Goal: Information Seeking & Learning: Learn about a topic

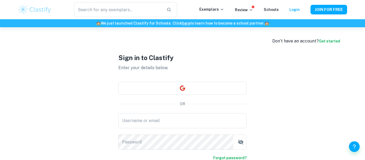
scroll to position [51, 0]
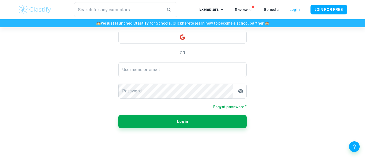
type input "[EMAIL_ADDRESS][DOMAIN_NAME]"
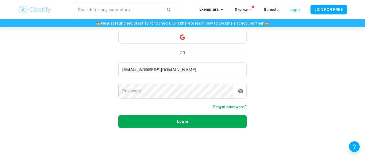
click at [230, 127] on button "Login" at bounding box center [182, 121] width 128 height 13
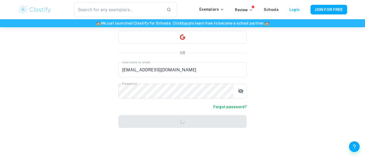
scroll to position [34, 0]
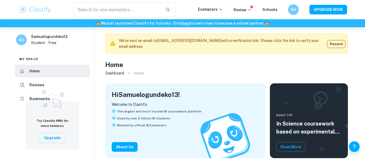
click at [65, 85] on li "Reviews" at bounding box center [52, 84] width 75 height 13
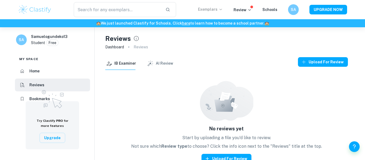
click at [219, 9] on p "Exemplars" at bounding box center [210, 9] width 25 height 6
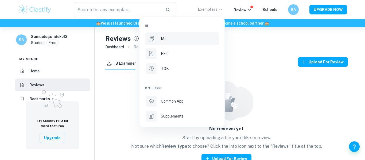
click at [171, 38] on div "IAs" at bounding box center [189, 39] width 57 height 6
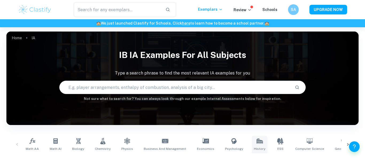
click at [254, 148] on span "History" at bounding box center [259, 148] width 11 height 5
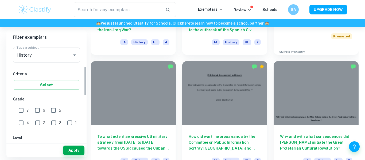
scroll to position [71, 0]
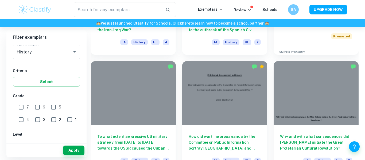
click at [48, 121] on input "2" at bounding box center [53, 119] width 11 height 11
checkbox input "true"
click at [78, 151] on button "Apply" at bounding box center [73, 150] width 21 height 10
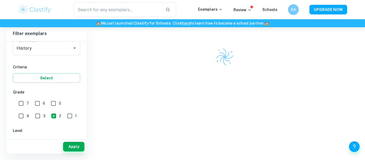
scroll to position [154, 0]
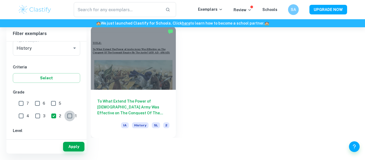
click at [64, 118] on input "1" at bounding box center [69, 116] width 11 height 11
checkbox input "true"
click at [71, 148] on button "Apply" at bounding box center [73, 147] width 21 height 10
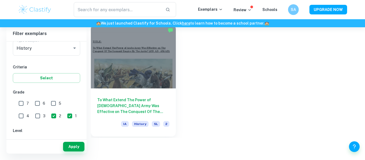
click at [158, 87] on div at bounding box center [133, 57] width 85 height 64
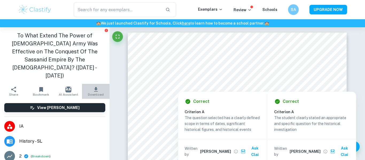
click at [98, 86] on icon "button" at bounding box center [96, 89] width 6 height 6
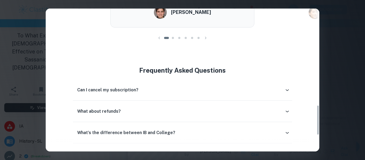
scroll to position [456, 0]
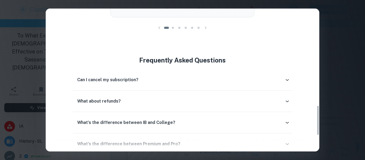
click at [310, 98] on div "Others using Clastify Premium & Pro It's so useful to see the exact scores an I…" at bounding box center [182, 77] width 273 height 284
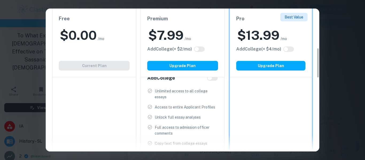
scroll to position [0, 0]
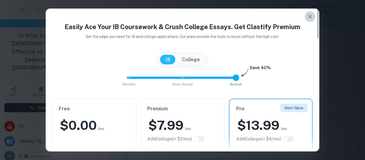
click at [309, 17] on icon "button" at bounding box center [310, 17] width 4 height 4
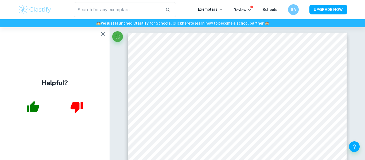
click at [101, 33] on icon "button" at bounding box center [103, 34] width 6 height 6
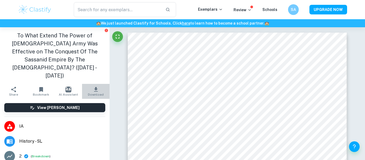
click at [97, 86] on icon "button" at bounding box center [96, 89] width 6 height 6
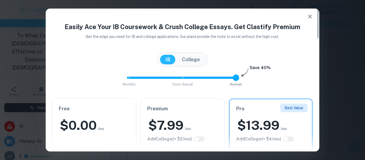
click at [308, 18] on icon "button" at bounding box center [309, 16] width 6 height 6
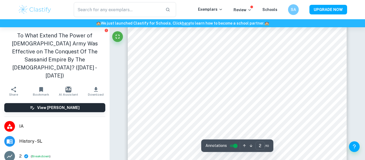
scroll to position [149, 0]
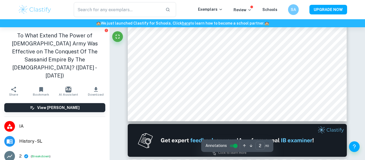
type input "1"
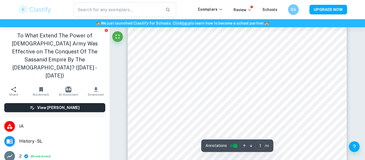
scroll to position [0, 0]
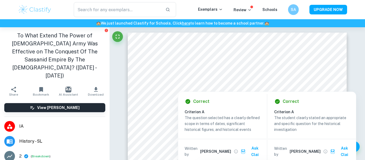
click at [23, 123] on span "IA" at bounding box center [62, 126] width 86 height 6
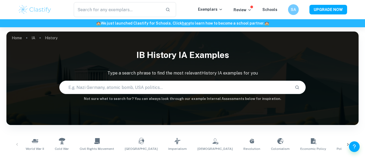
scroll to position [154, 0]
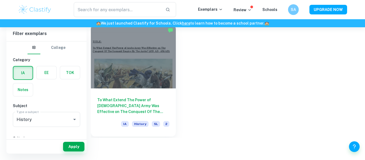
click at [158, 110] on h6 "To What Extend The Power of [DEMOGRAPHIC_DATA] Army Was Effective on The Conque…" at bounding box center [133, 106] width 72 height 18
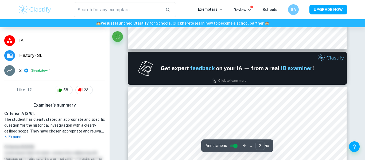
type input "1"
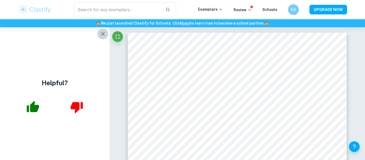
click at [104, 34] on icon "button" at bounding box center [103, 34] width 6 height 6
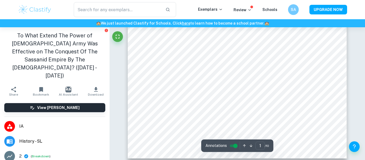
scroll to position [163, 0]
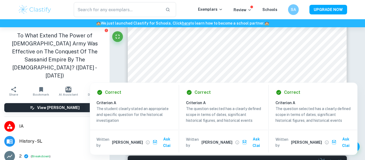
click at [188, 79] on div at bounding box center [176, 78] width 47 height 6
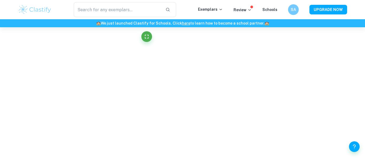
scroll to position [69, 0]
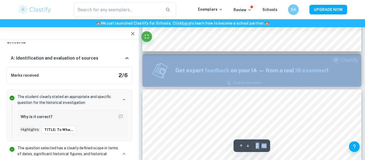
type input "1"
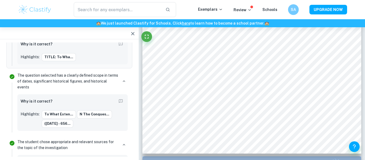
scroll to position [104, 0]
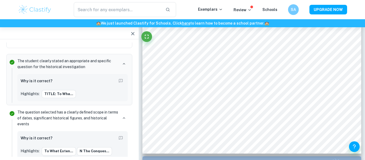
click at [133, 33] on icon "button" at bounding box center [132, 33] width 3 height 3
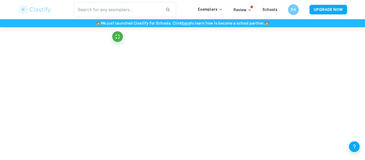
scroll to position [151, 0]
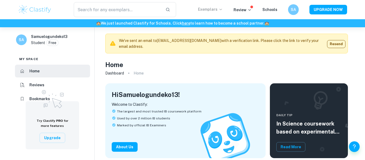
click at [204, 11] on p "Exemplars" at bounding box center [210, 9] width 25 height 6
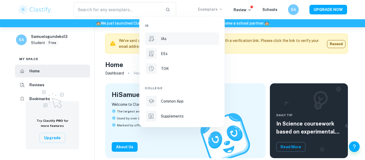
click at [182, 37] on div "IAs" at bounding box center [189, 39] width 57 height 6
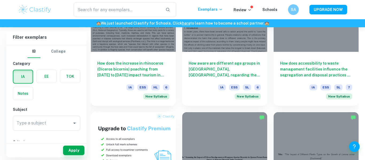
scroll to position [306, 0]
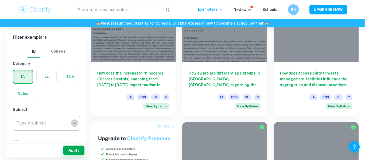
click at [73, 121] on icon "Open" at bounding box center [74, 123] width 6 height 6
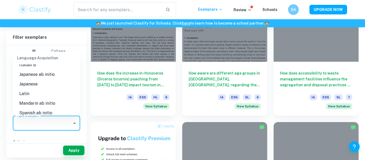
scroll to position [429, 0]
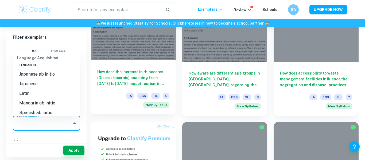
click at [97, 89] on div "How does the increase in rhinoceros (Diceros bicornis) poaching from 2011 to 20…" at bounding box center [133, 87] width 85 height 54
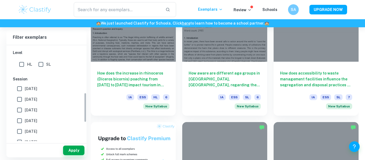
scroll to position [155, 0]
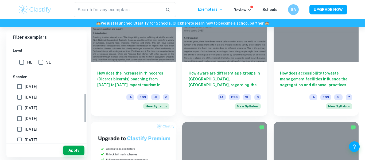
click at [41, 63] on input "SL" at bounding box center [40, 62] width 11 height 11
checkbox input "true"
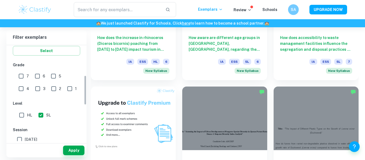
scroll to position [104, 0]
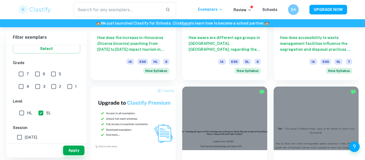
click at [25, 111] on input "HL" at bounding box center [21, 113] width 11 height 11
checkbox input "true"
click at [26, 81] on input "4" at bounding box center [21, 86] width 11 height 11
checkbox input "true"
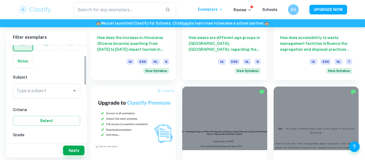
scroll to position [31, 0]
click at [65, 123] on button "Select" at bounding box center [46, 122] width 67 height 10
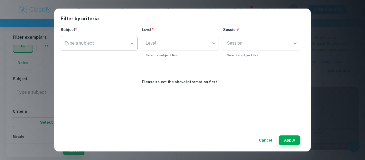
click at [111, 44] on input "Type a subject" at bounding box center [95, 43] width 64 height 10
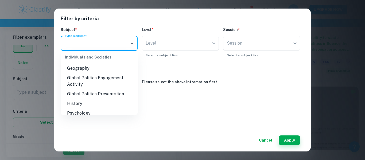
scroll to position [86, 0]
click at [82, 98] on li "History" at bounding box center [99, 103] width 77 height 10
type input "History"
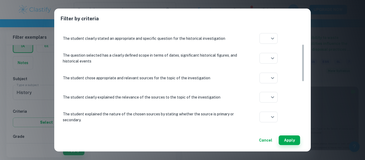
scroll to position [50, 0]
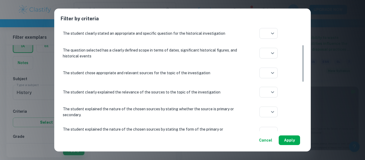
click at [287, 145] on button "Apply" at bounding box center [288, 140] width 21 height 10
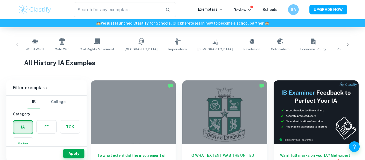
scroll to position [102, 0]
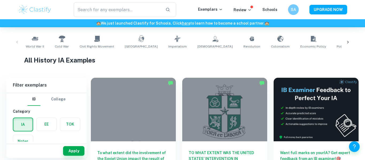
click at [16, 42] on div "World War II Cold War Civil Rights Movement Soviet Union Imperialism Communism …" at bounding box center [182, 42] width 343 height 18
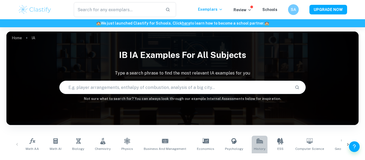
click at [255, 144] on link "History" at bounding box center [259, 145] width 16 height 18
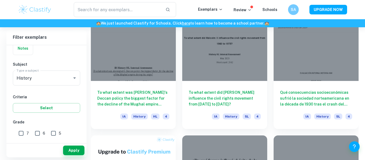
scroll to position [281, 0]
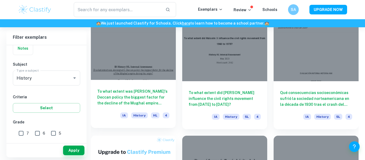
click at [147, 91] on h6 "To what extent was Aurangzeb's Deccan policy the biggest factor for the decline…" at bounding box center [133, 97] width 72 height 18
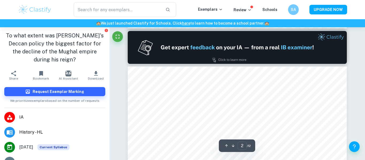
type input "1"
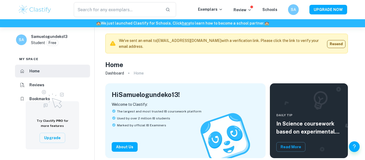
click at [214, 13] on div "​ Exemplars Review Schools SA UPGRADE NOW" at bounding box center [182, 9] width 342 height 15
click at [204, 11] on p "Exemplars" at bounding box center [210, 9] width 25 height 6
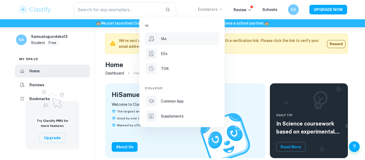
click at [172, 43] on li "IAs" at bounding box center [182, 38] width 74 height 13
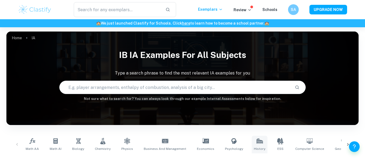
click at [257, 148] on span "History" at bounding box center [259, 148] width 11 height 5
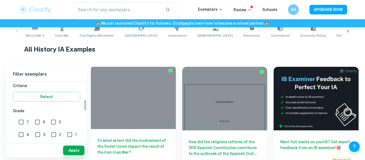
scroll to position [93, 0]
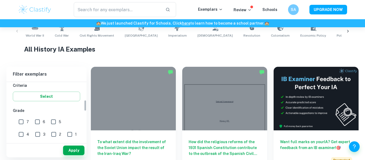
click at [19, 127] on input "7" at bounding box center [21, 121] width 11 height 11
checkbox input "true"
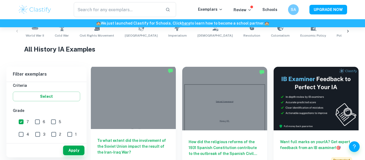
click at [96, 148] on div "To what extent did the involvement of the Soviet Union impact the result of the…" at bounding box center [133, 153] width 85 height 48
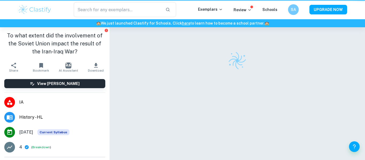
click at [73, 153] on li "4 ( Breakdown )" at bounding box center [54, 147] width 109 height 15
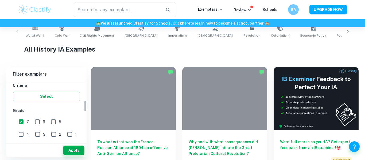
scroll to position [98, 0]
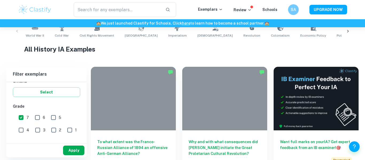
click at [72, 151] on button "Apply" at bounding box center [73, 150] width 21 height 10
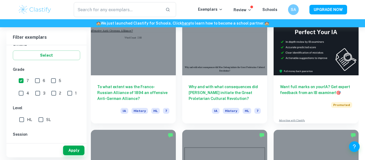
scroll to position [167, 0]
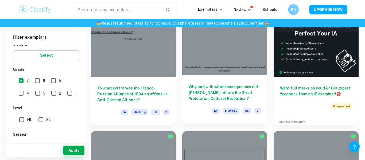
click at [245, 97] on h6 "Why and with what consequences did [PERSON_NAME] initiate the Great Proletarian…" at bounding box center [224, 93] width 72 height 18
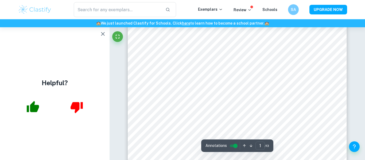
scroll to position [52, 0]
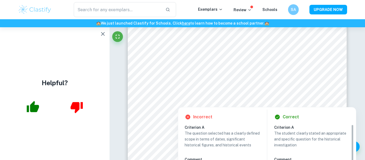
drag, startPoint x: 235, startPoint y: 94, endPoint x: 256, endPoint y: 99, distance: 20.8
click at [256, 99] on div at bounding box center [237, 96] width 164 height 7
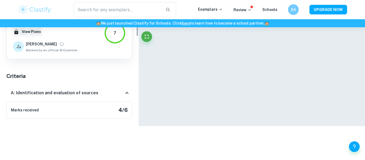
scroll to position [173, 0]
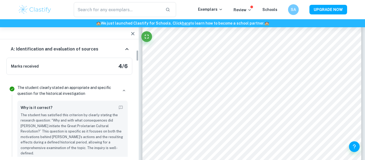
scroll to position [78, 0]
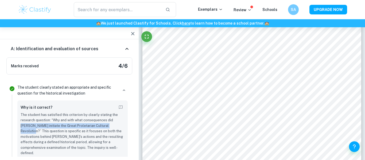
drag, startPoint x: 113, startPoint y: 121, endPoint x: 115, endPoint y: 125, distance: 4.1
click at [115, 125] on p "The student has satisfied this criterion by clearly stating the research questi…" at bounding box center [73, 134] width 104 height 44
copy p "Mao Zedong initiate the Great Proletarian Cultural Revolution?”"
